Goal: Transaction & Acquisition: Purchase product/service

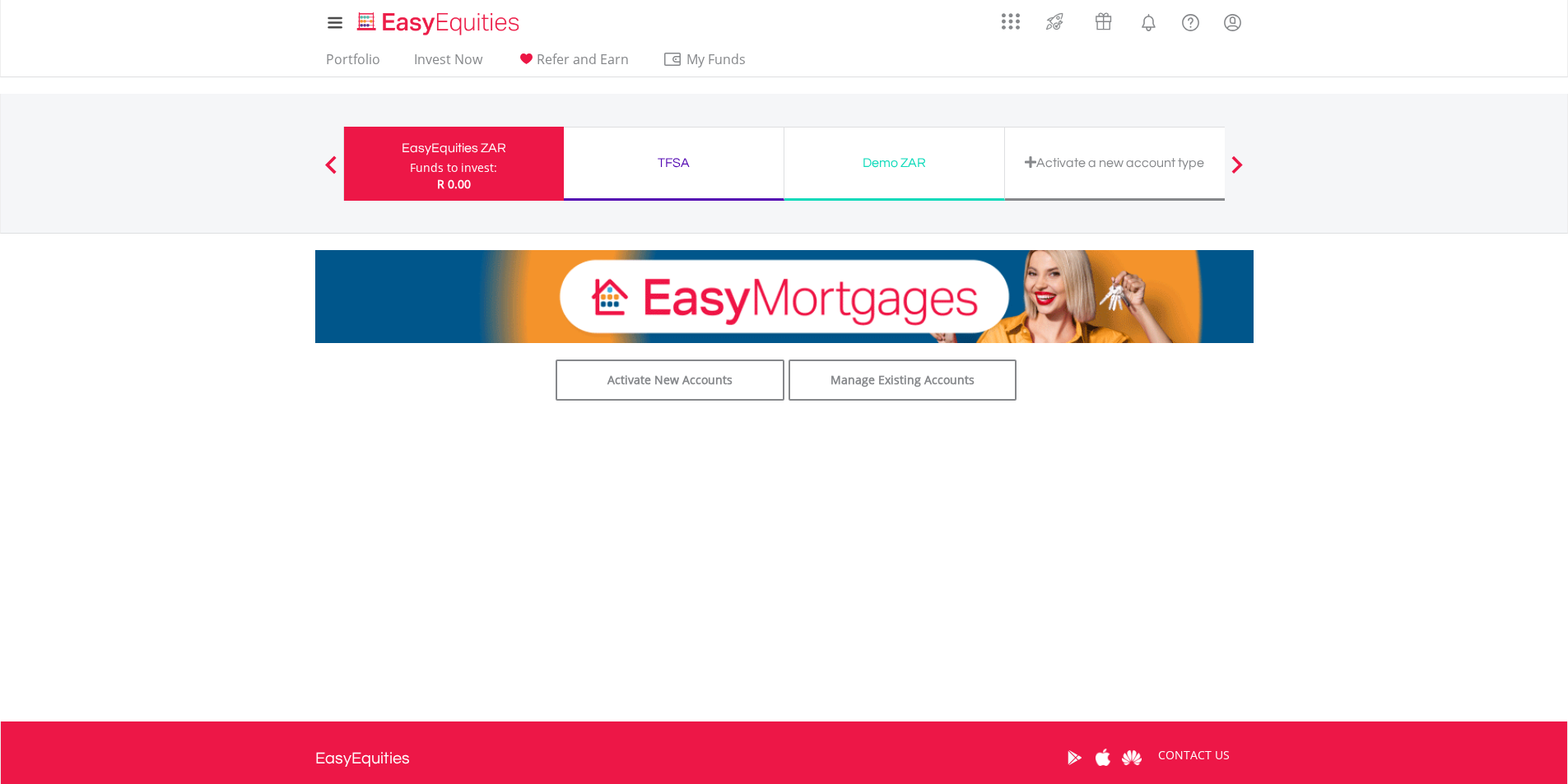
click at [446, 171] on div "Funds to invest:" at bounding box center [453, 168] width 87 height 16
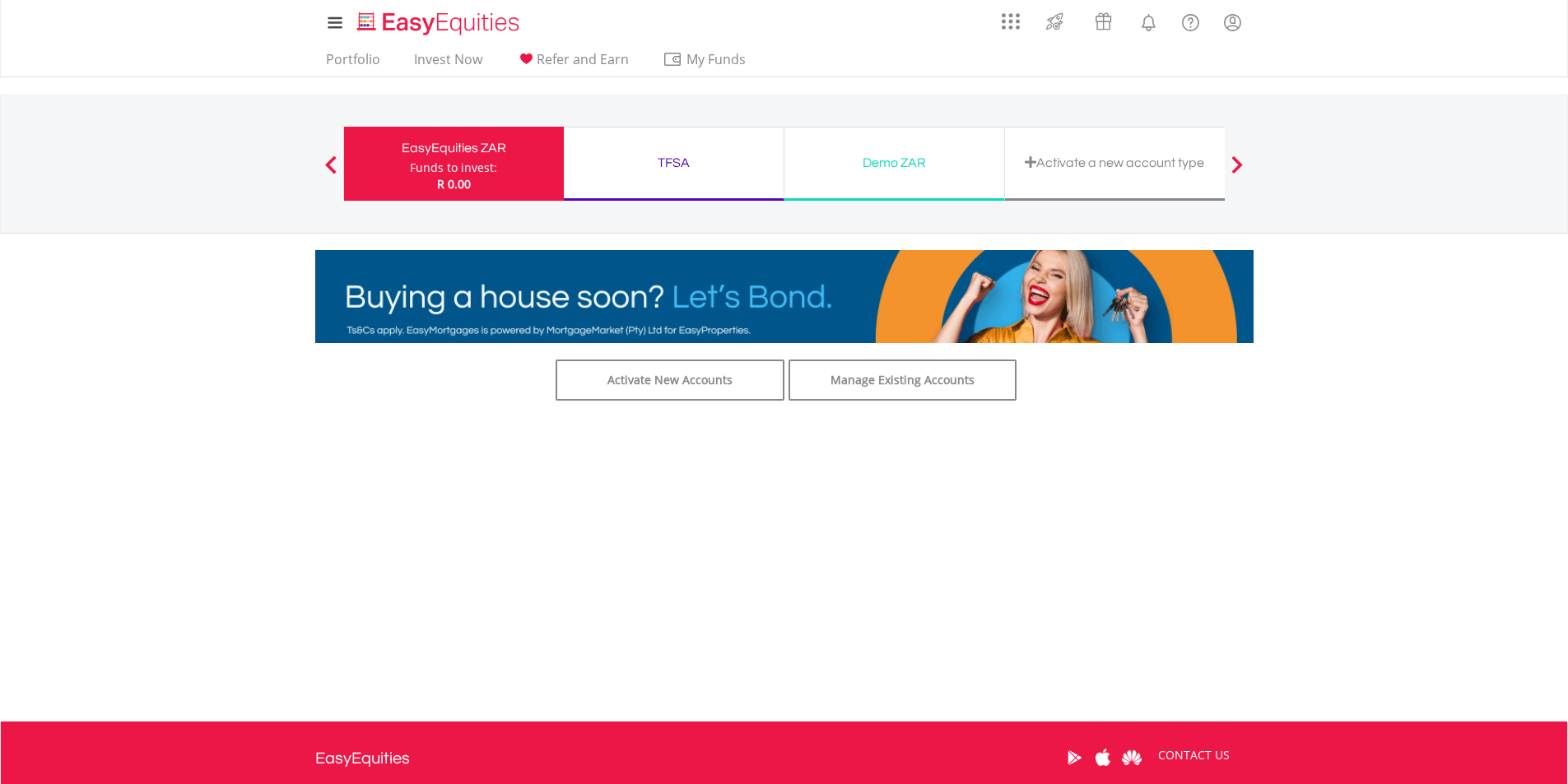
click at [446, 171] on div "Funds to invest:" at bounding box center [453, 168] width 87 height 16
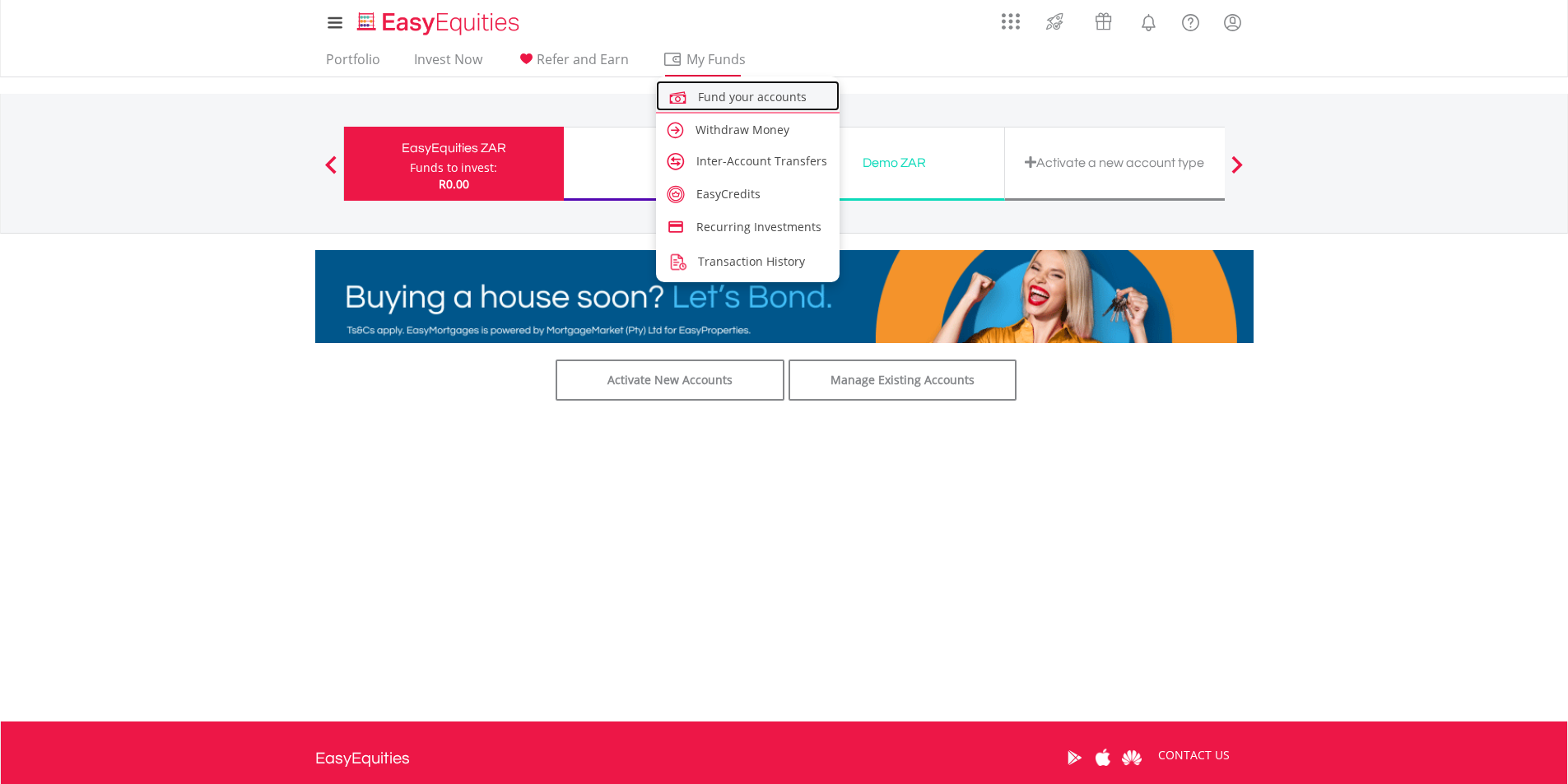
click at [738, 96] on span "Fund your accounts" at bounding box center [752, 96] width 109 height 16
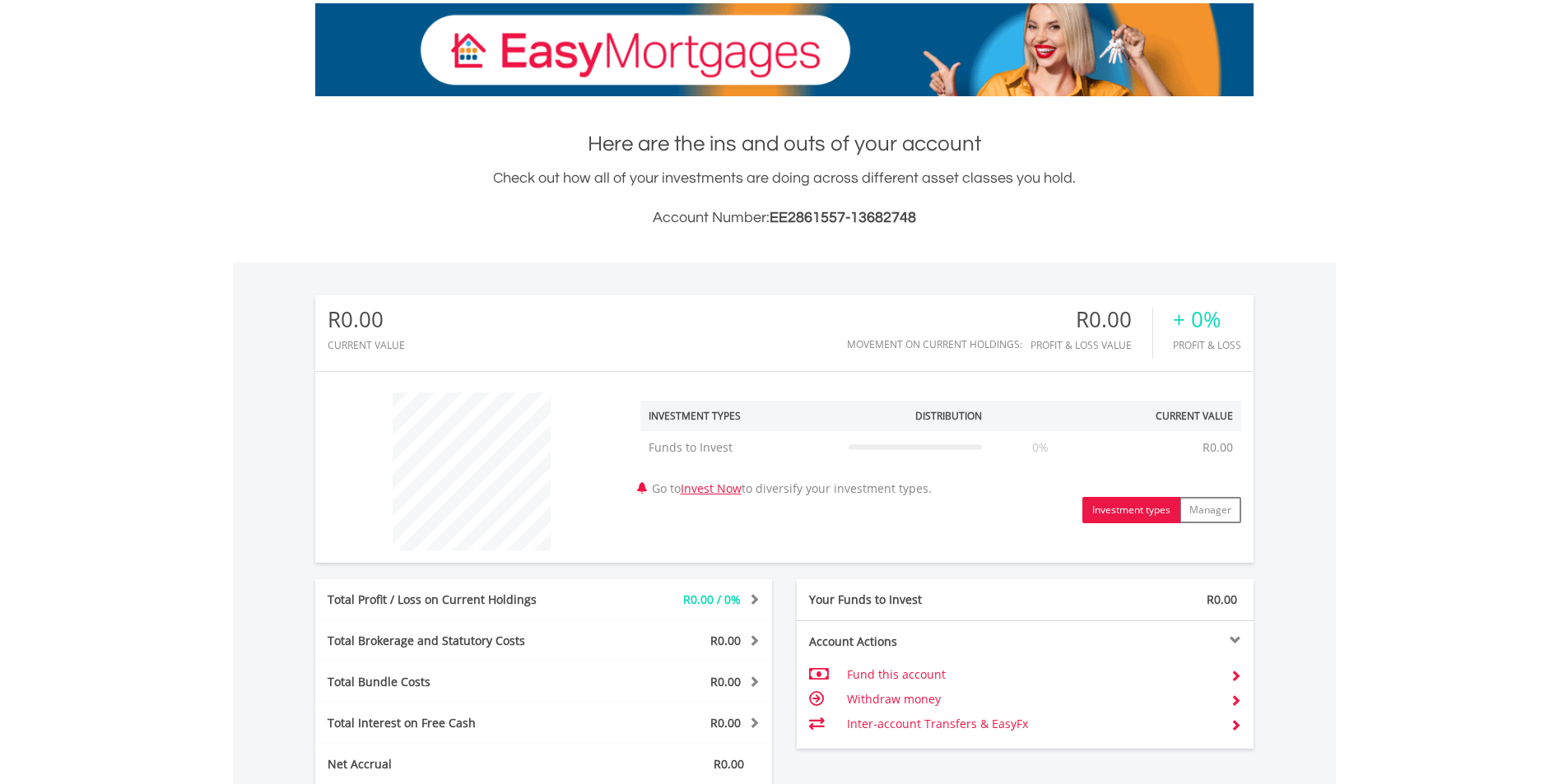
scroll to position [329, 0]
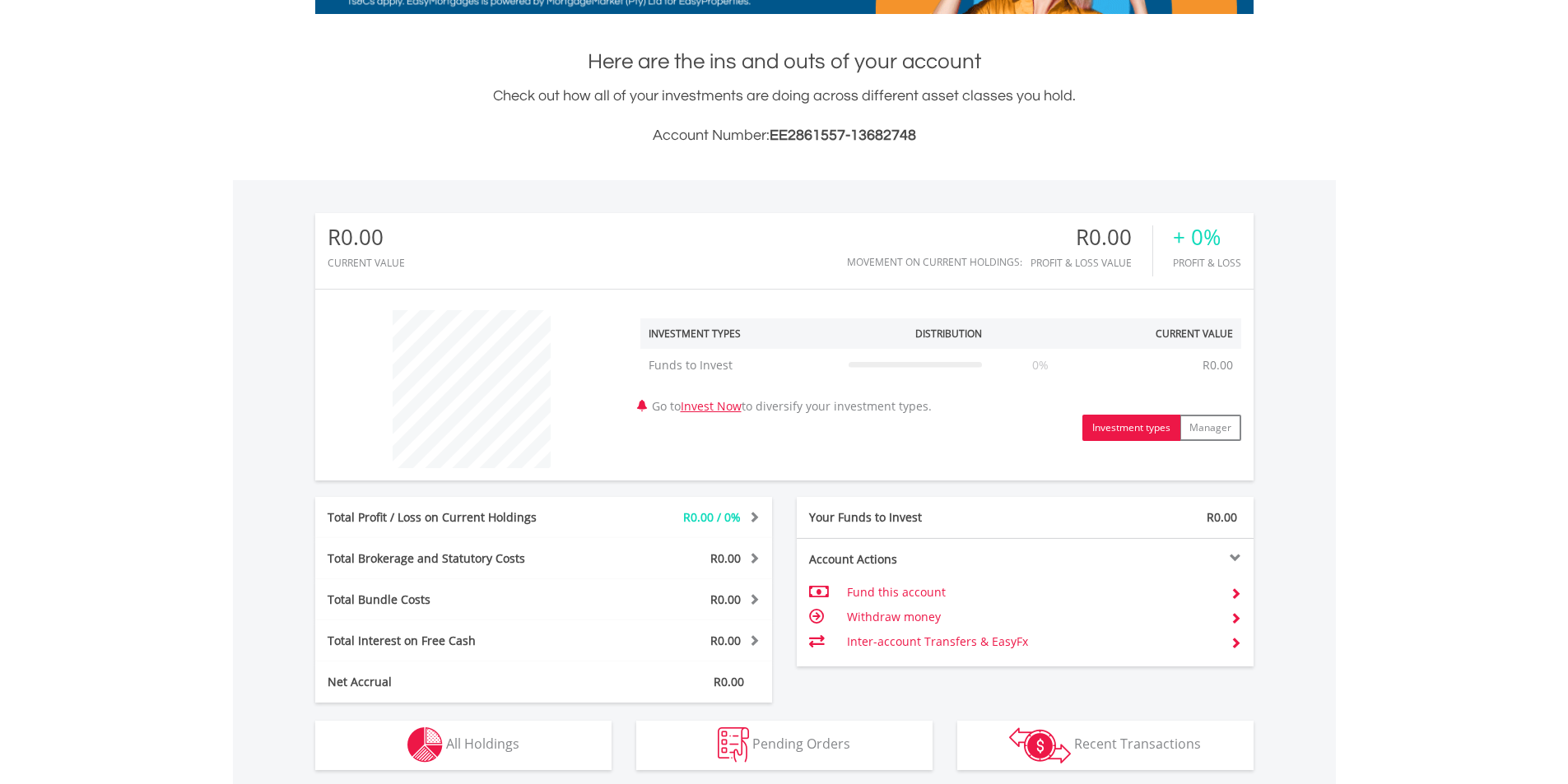
click at [897, 594] on td "Fund this account" at bounding box center [1032, 592] width 370 height 25
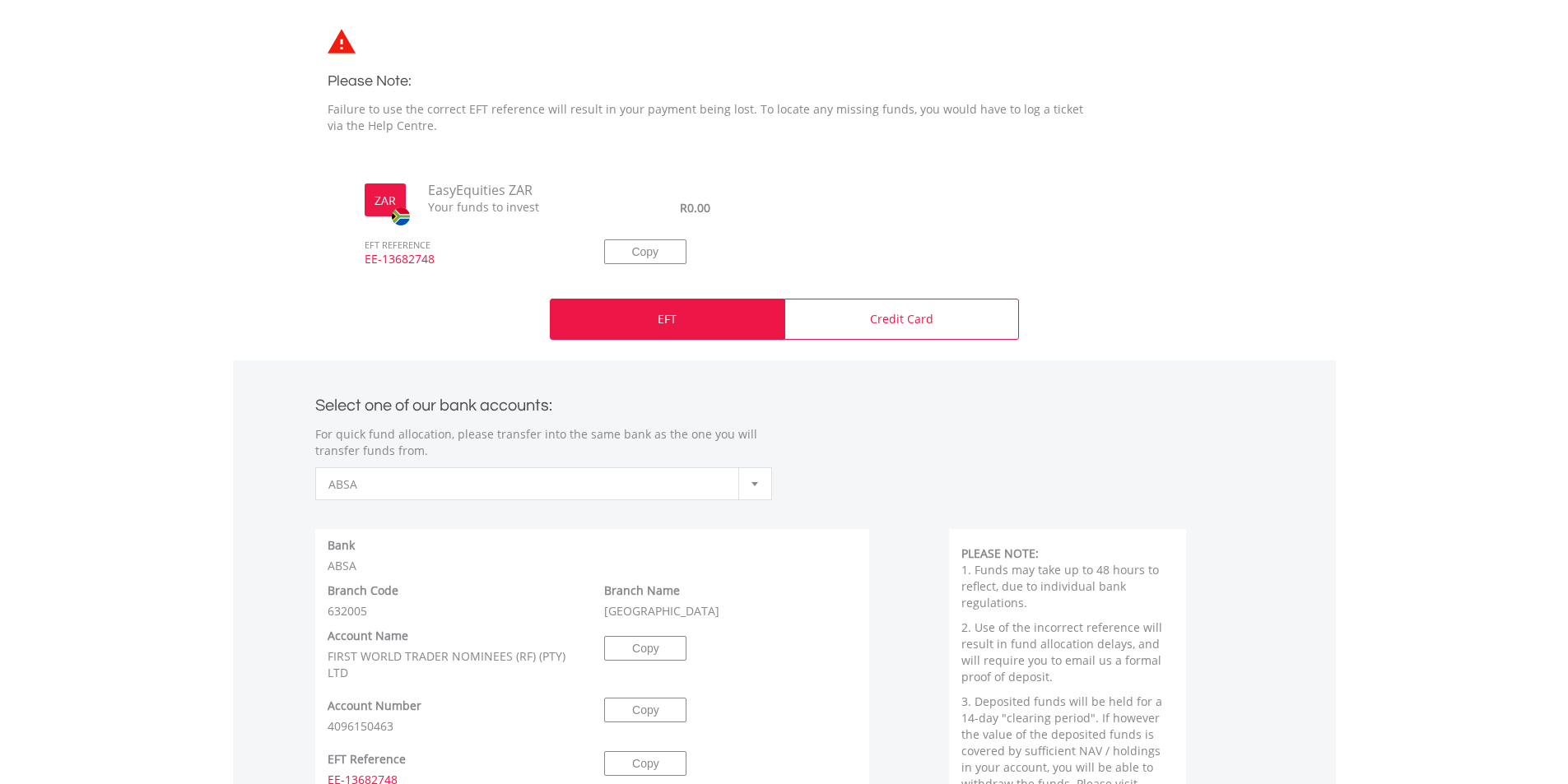
scroll to position [494, 0]
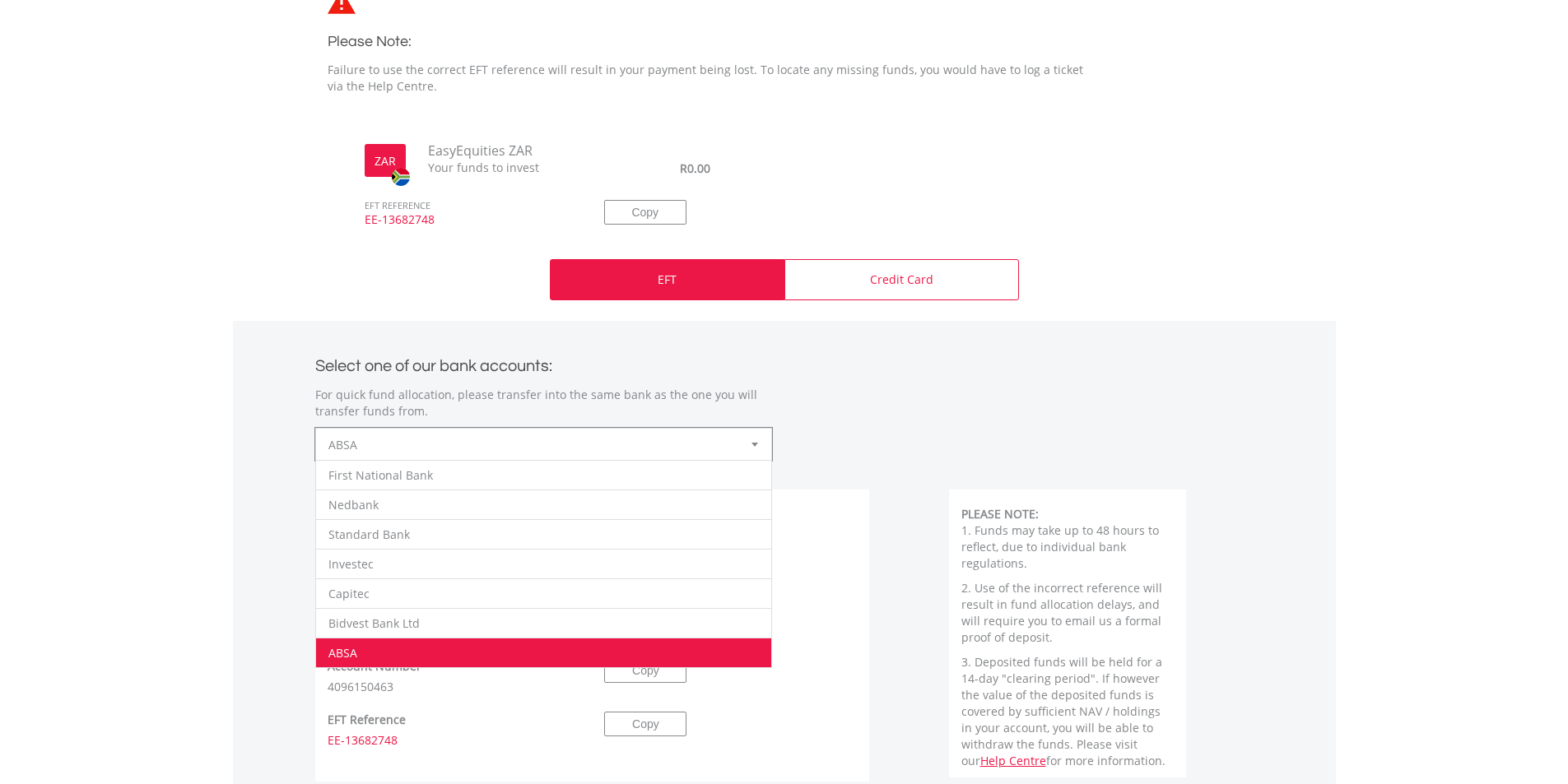
click at [758, 446] on div at bounding box center [755, 445] width 33 height 31
click at [478, 449] on span "ABSA" at bounding box center [531, 446] width 405 height 33
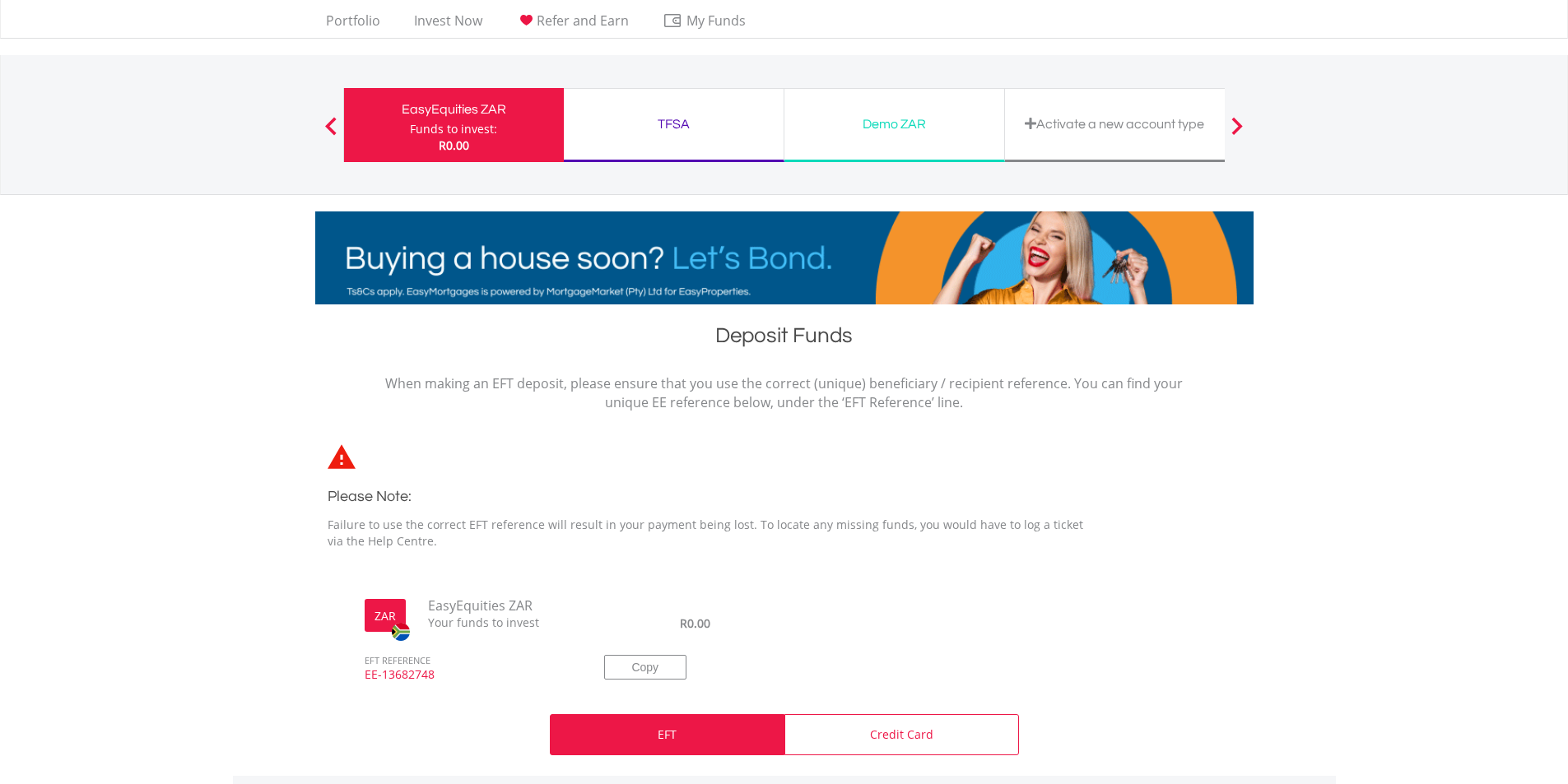
scroll to position [0, 0]
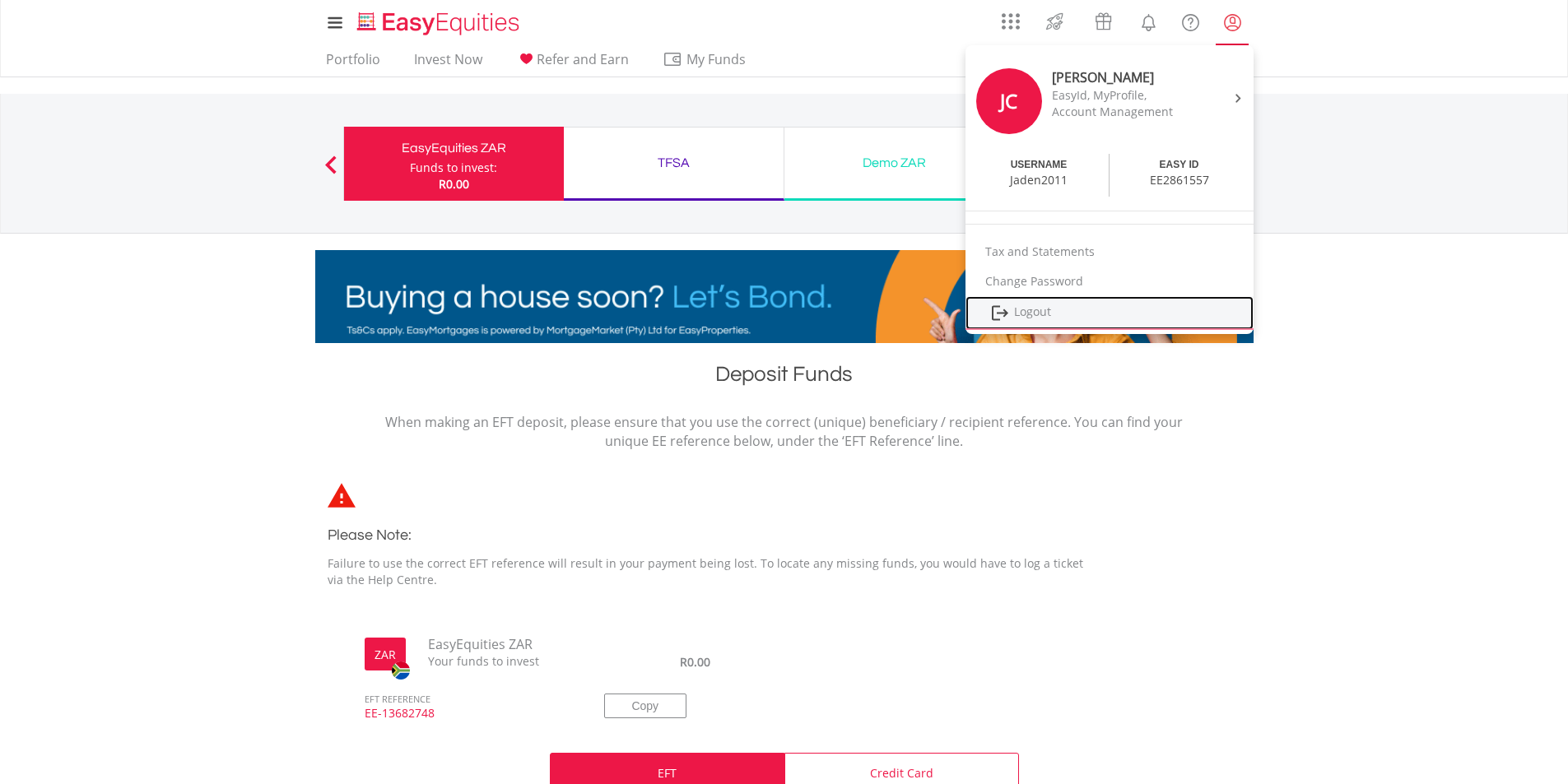
click at [1036, 314] on link "Logout" at bounding box center [1109, 313] width 288 height 34
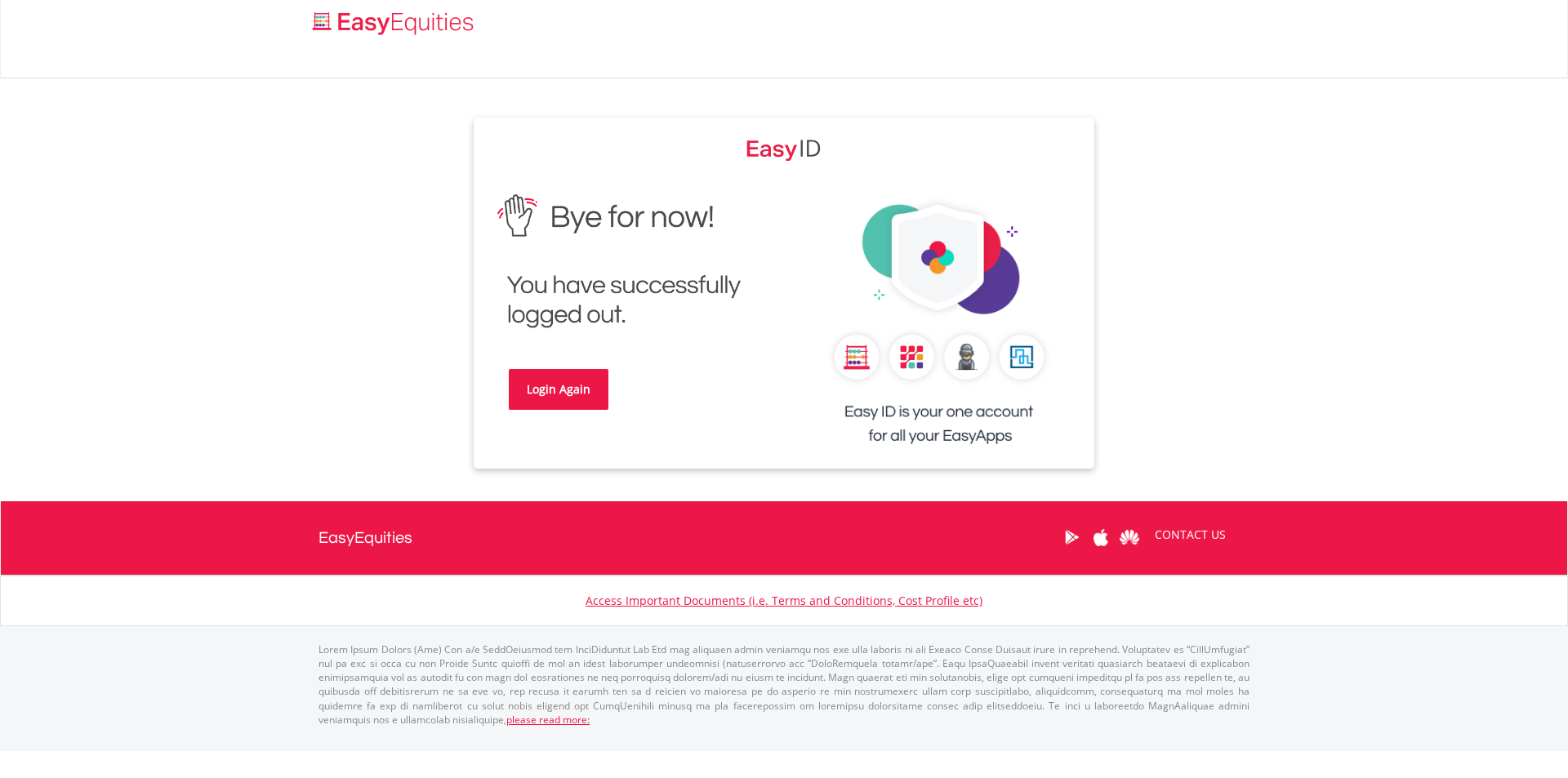
click at [557, 389] on link "Login Again" at bounding box center [558, 389] width 100 height 41
